Goal: Communication & Community: Participate in discussion

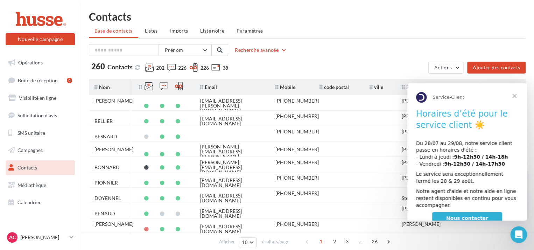
click at [515, 95] on span "Fermer" at bounding box center [514, 95] width 25 height 25
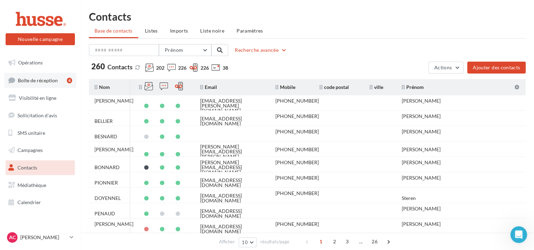
click at [53, 83] on link "Boîte de réception 4" at bounding box center [40, 80] width 72 height 15
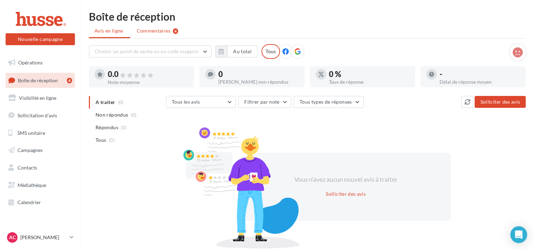
click at [162, 28] on span "Commentaires" at bounding box center [154, 30] width 34 height 7
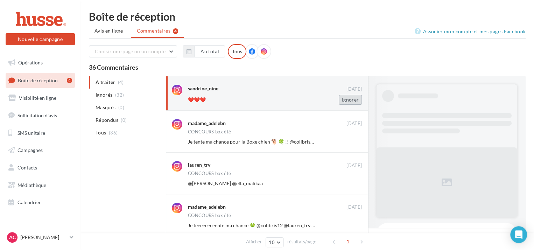
click at [351, 103] on button "Ignorer" at bounding box center [350, 100] width 23 height 10
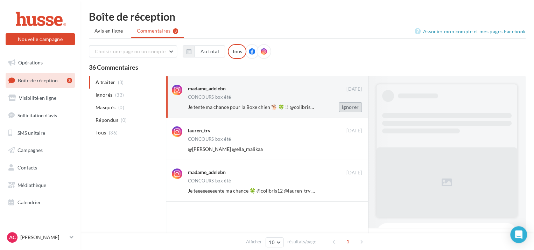
click at [349, 106] on button "Ignorer" at bounding box center [350, 107] width 23 height 10
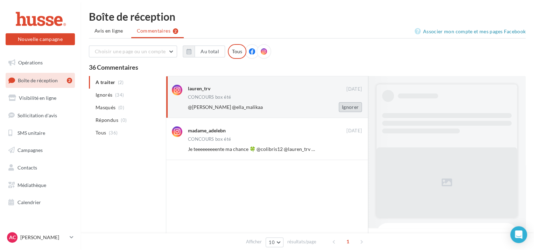
click at [348, 109] on button "Ignorer" at bounding box center [350, 107] width 23 height 10
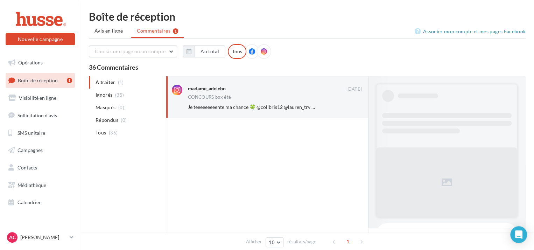
click at [348, 109] on button "Ignorer" at bounding box center [350, 107] width 23 height 10
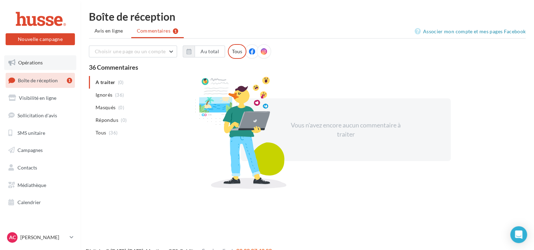
click at [32, 64] on span "Opérations" at bounding box center [30, 63] width 25 height 6
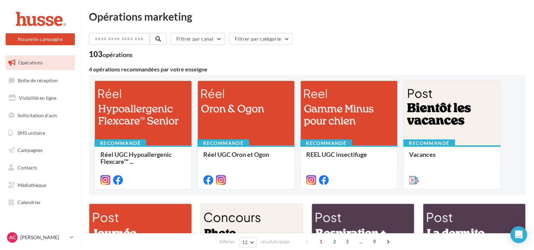
click at [113, 212] on div at bounding box center [140, 238] width 102 height 69
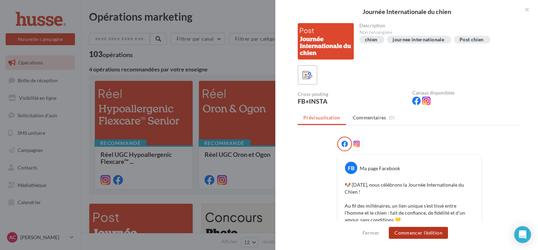
click at [417, 230] on button "Commencer l'édition" at bounding box center [418, 233] width 59 height 12
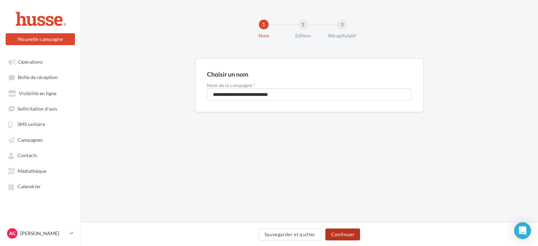
click at [354, 237] on button "Continuer" at bounding box center [342, 235] width 35 height 12
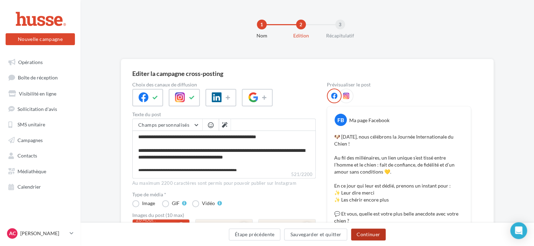
click at [364, 236] on button "Continuer" at bounding box center [368, 235] width 35 height 12
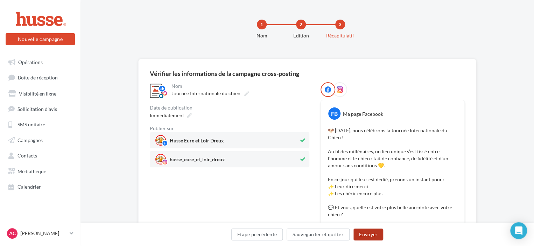
click at [360, 235] on button "Envoyer" at bounding box center [369, 235] width 30 height 12
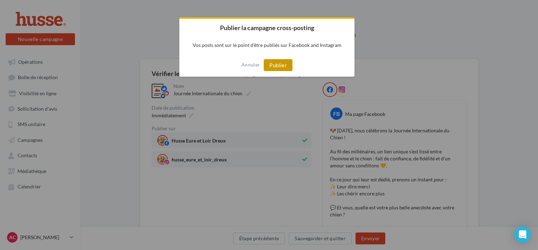
click at [280, 63] on button "Publier" at bounding box center [278, 65] width 29 height 12
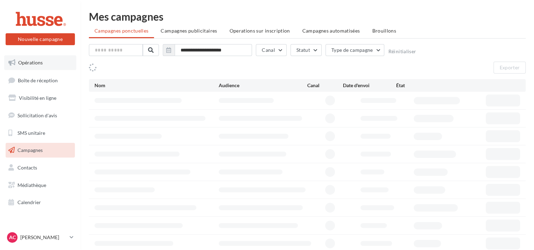
click at [27, 65] on span "Opérations" at bounding box center [30, 63] width 25 height 6
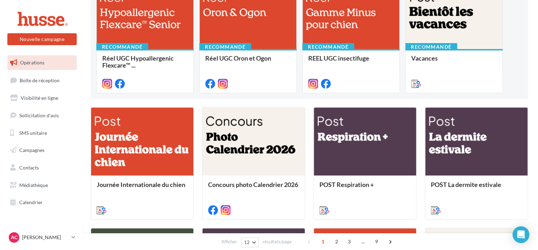
scroll to position [104, 0]
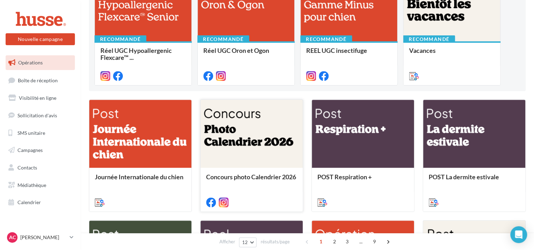
click at [248, 138] on div at bounding box center [252, 134] width 102 height 69
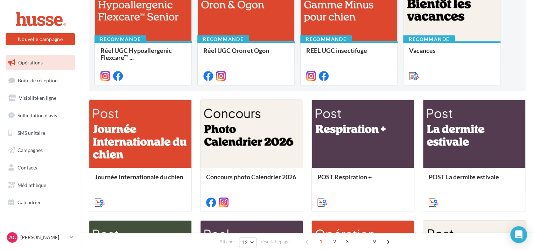
click at [122, 140] on div at bounding box center [140, 134] width 102 height 69
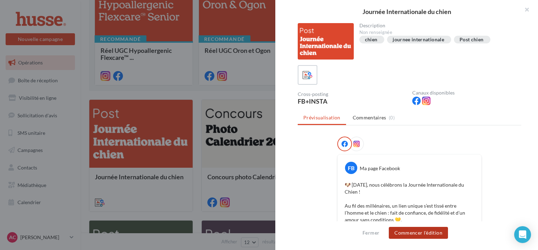
click at [420, 235] on button "Commencer l'édition" at bounding box center [418, 233] width 59 height 12
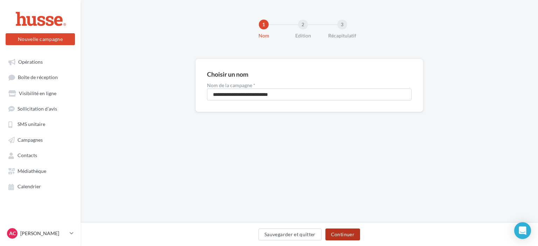
click at [349, 236] on button "Continuer" at bounding box center [342, 235] width 35 height 12
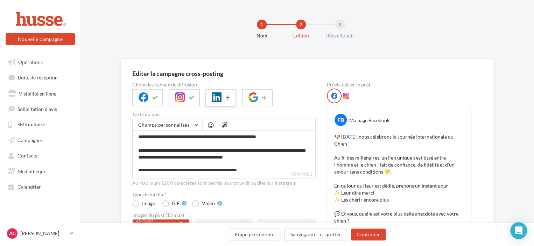
click at [229, 96] on icon at bounding box center [229, 97] width 6 height 5
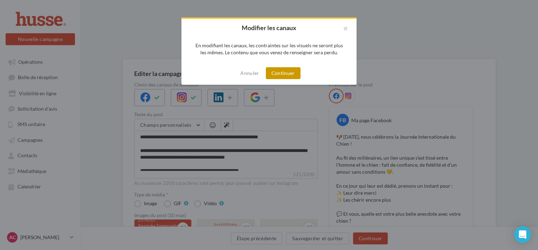
click at [291, 71] on button "Continuer" at bounding box center [283, 73] width 35 height 12
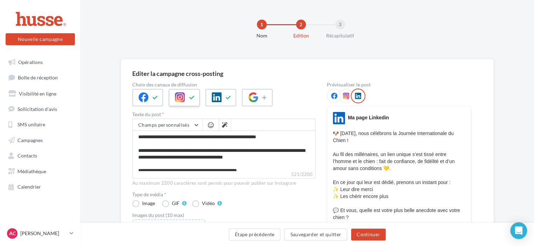
click at [189, 94] on button at bounding box center [192, 97] width 8 height 11
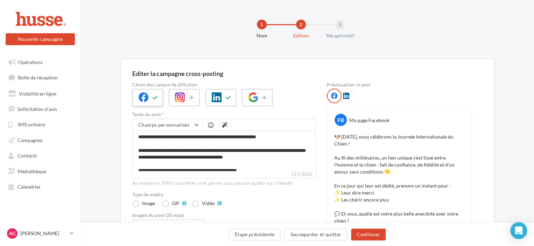
click at [157, 97] on icon at bounding box center [156, 97] width 6 height 5
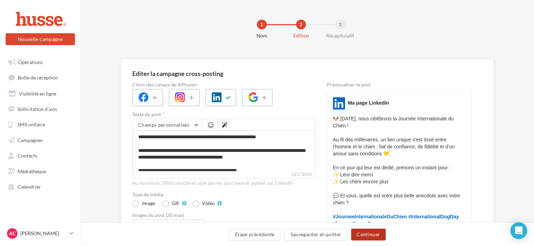
click at [380, 234] on button "Continuer" at bounding box center [368, 235] width 35 height 12
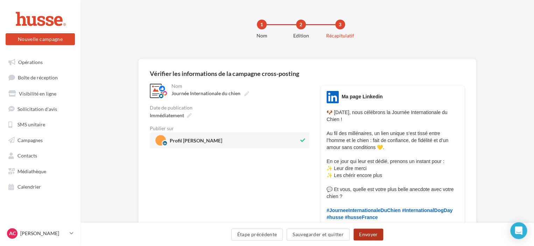
click at [375, 237] on button "Envoyer" at bounding box center [369, 235] width 30 height 12
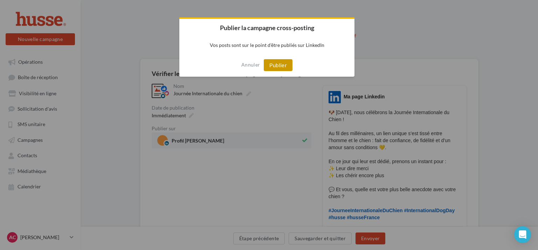
click at [276, 66] on button "Publier" at bounding box center [278, 65] width 29 height 12
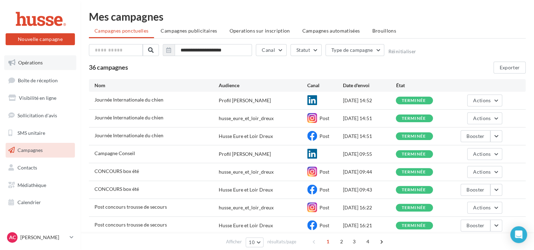
click at [41, 63] on span "Opérations" at bounding box center [30, 63] width 25 height 6
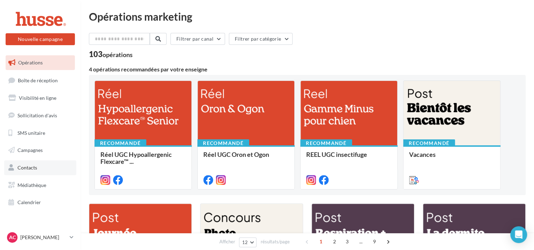
drag, startPoint x: 48, startPoint y: 163, endPoint x: 29, endPoint y: 165, distance: 19.0
click at [29, 165] on span "Contacts" at bounding box center [28, 168] width 20 height 6
